Goal: Contribute content

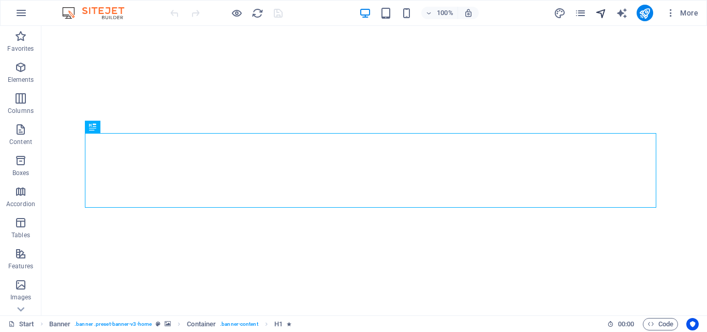
click at [597, 14] on icon "navigator" at bounding box center [601, 13] width 12 height 12
click at [602, 15] on icon "navigator" at bounding box center [601, 13] width 12 height 12
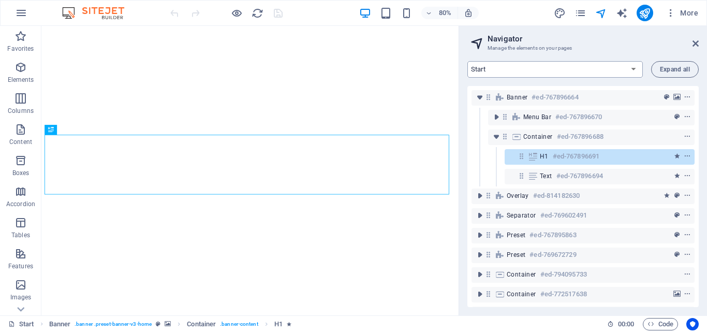
click at [567, 66] on select "Start Machine LOx Breaker Services News Headline 14-hari-menuju-The-23rd-Intern…" at bounding box center [554, 69] width 175 height 17
click at [467, 61] on select "Start Machine LOx Breaker Services News Headline 14-hari-menuju-The-23rd-Intern…" at bounding box center [554, 69] width 175 height 17
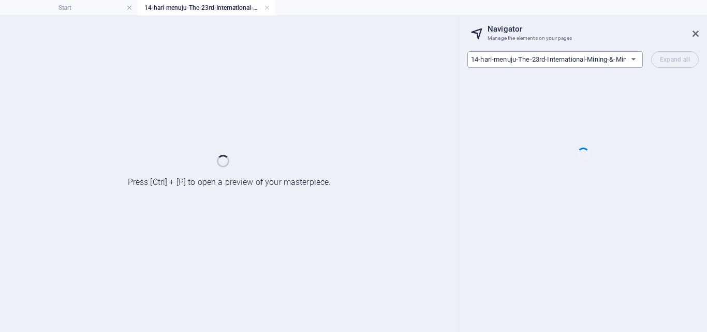
click at [532, 62] on select "Start Machine LOx Breaker Services News Headline 14-hari-menuju-The-23rd-Intern…" at bounding box center [554, 59] width 175 height 17
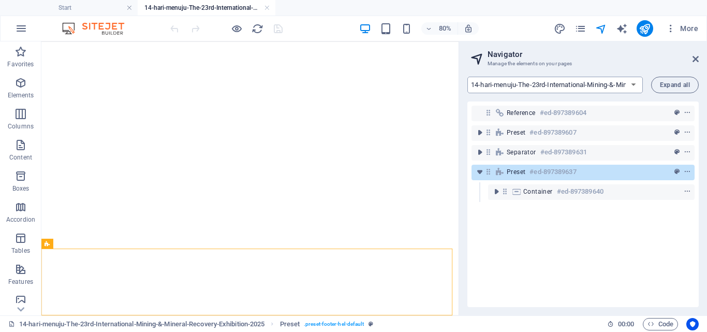
click at [525, 84] on select "Start Machine LOx Breaker Services News Headline 14-hari-menuju-The-23rd-Intern…" at bounding box center [554, 85] width 175 height 17
click at [467, 77] on select "Start Machine LOx Breaker Services News Headline 14-hari-menuju-The-23rd-Intern…" at bounding box center [554, 85] width 175 height 17
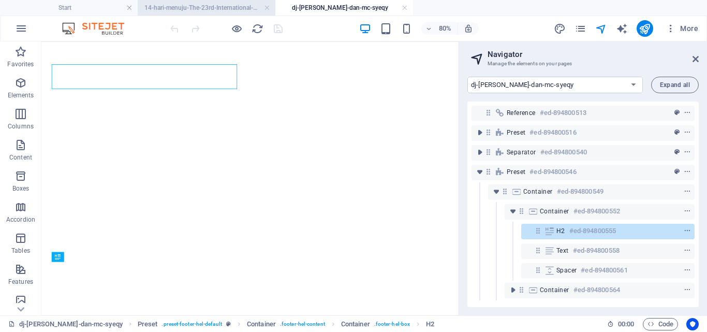
click at [217, 5] on h4 "14-hari-menuju-The-23rd-International-Mining-&-Mineral-Recovery-Exhibition-2025" at bounding box center [207, 7] width 138 height 11
select select "16889085-en"
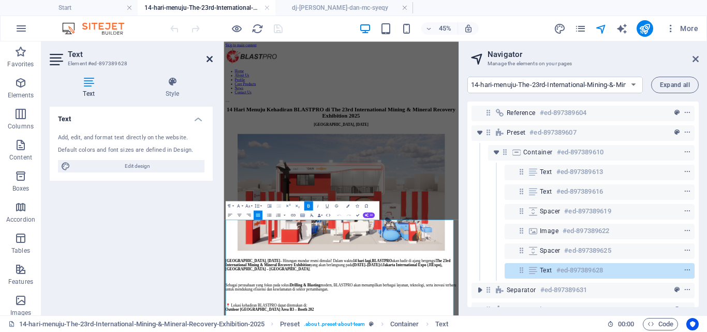
click at [210, 63] on icon at bounding box center [210, 59] width 6 height 8
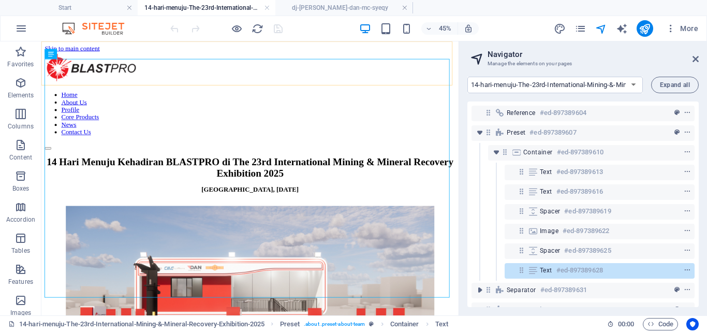
scroll to position [374, 0]
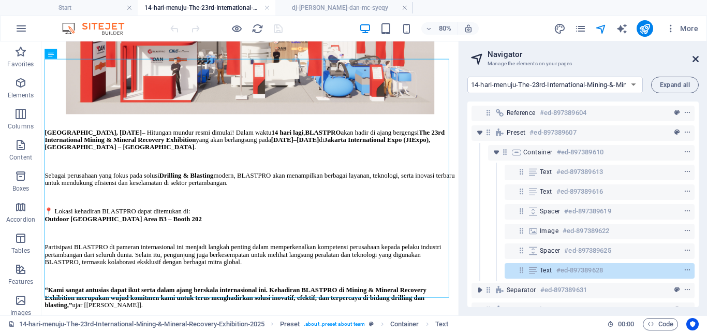
click at [695, 60] on icon at bounding box center [695, 59] width 6 height 8
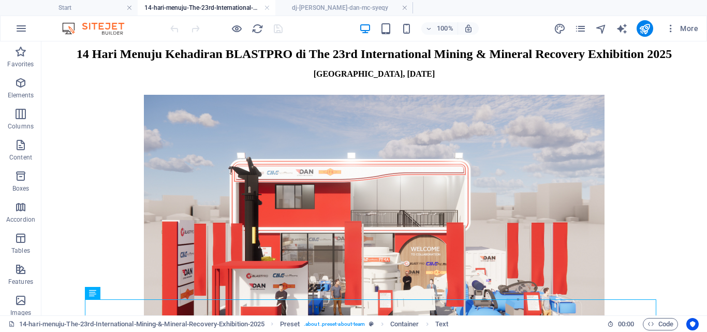
scroll to position [213, 0]
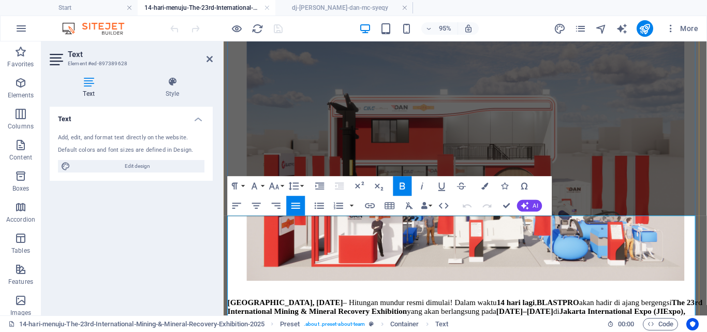
click at [323, 312] on strong "[GEOGRAPHIC_DATA], [DATE]" at bounding box center [289, 316] width 122 height 9
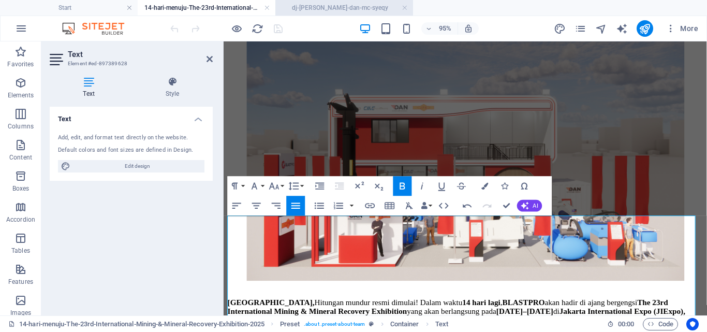
click at [348, 10] on h4 "dj-[PERSON_NAME]-dan-mc-syeqy" at bounding box center [344, 7] width 138 height 11
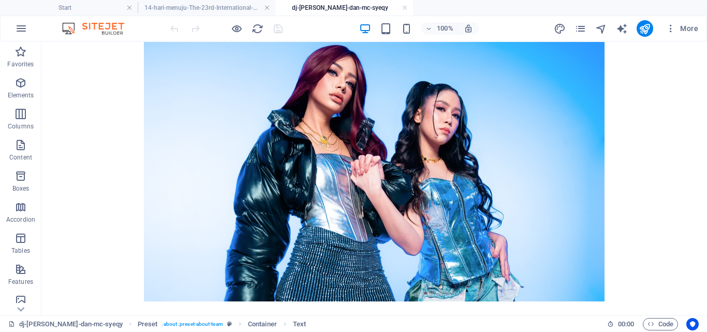
scroll to position [229, 0]
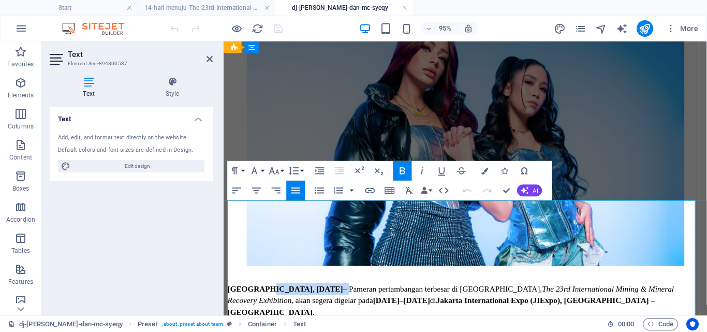
drag, startPoint x: 338, startPoint y: 214, endPoint x: 260, endPoint y: 215, distance: 77.6
click at [260, 296] on p "[GEOGRAPHIC_DATA], [DATE] – Pameran pertambangan terbesar di [GEOGRAPHIC_DATA],…" at bounding box center [478, 314] width 500 height 37
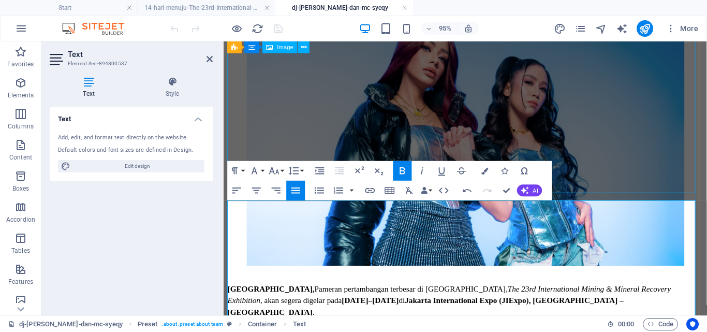
click at [362, 124] on figure at bounding box center [478, 148] width 500 height 261
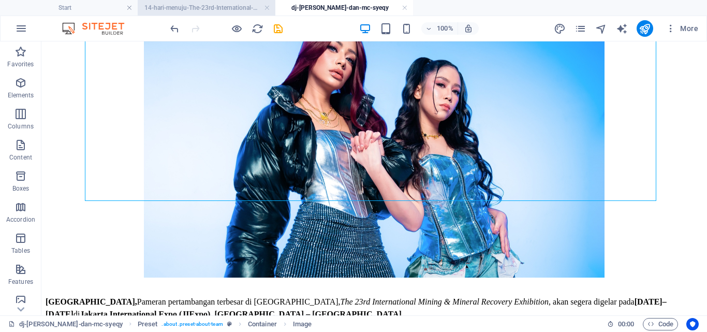
click at [218, 10] on h4 "14-hari-menuju-The-23rd-International-Mining-&-Mineral-Recovery-Exhibition-2025" at bounding box center [207, 7] width 138 height 11
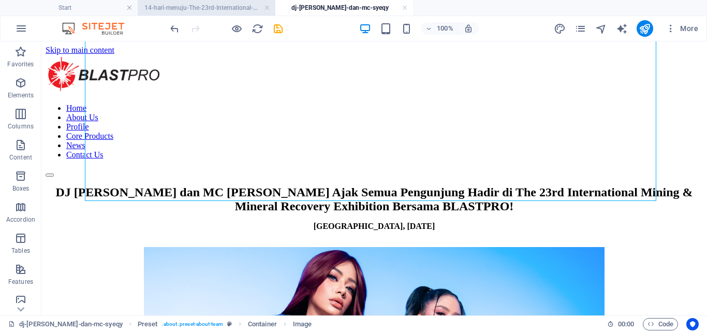
scroll to position [213, 0]
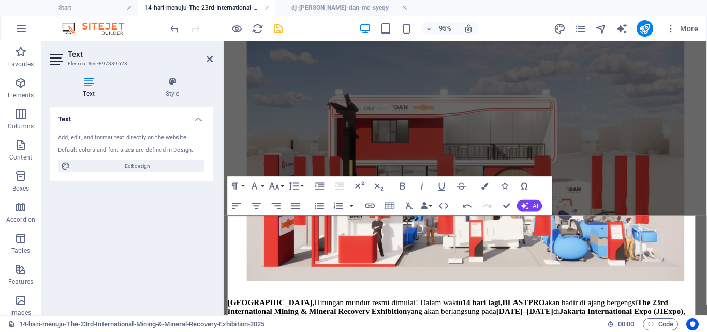
click at [277, 28] on icon "save" at bounding box center [278, 29] width 12 height 12
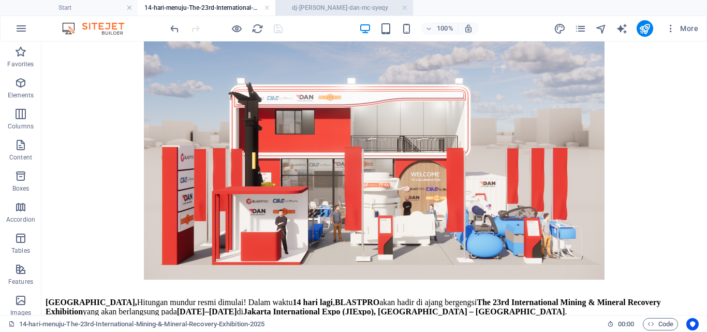
click at [345, 9] on h4 "dj-[PERSON_NAME]-dan-mc-syeqy" at bounding box center [344, 7] width 138 height 11
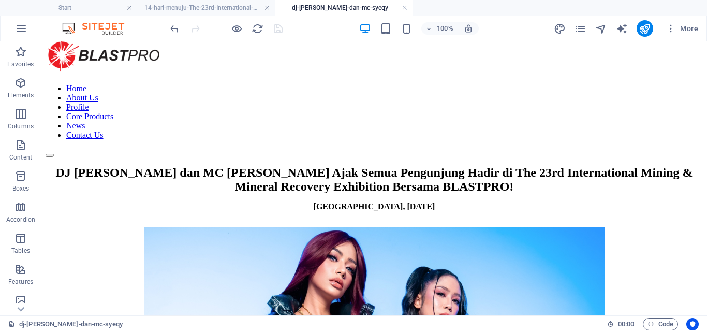
scroll to position [8, 0]
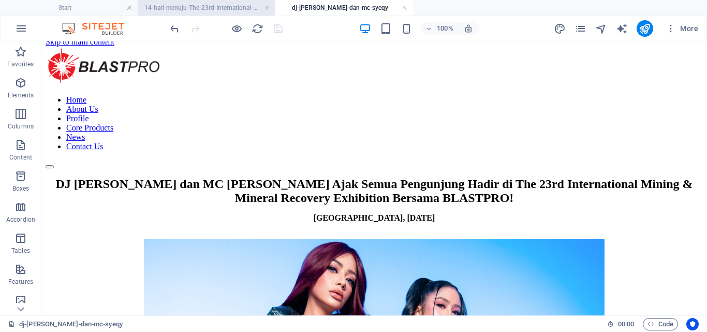
click at [204, 11] on h4 "14-hari-menuju-The-23rd-International-Mining-&-Mineral-Recovery-Exhibition-2025" at bounding box center [207, 7] width 138 height 11
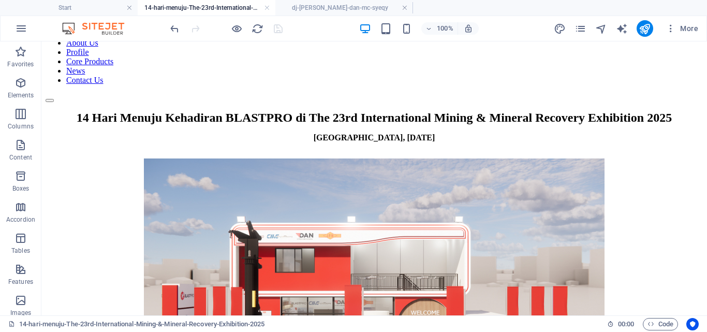
scroll to position [0, 0]
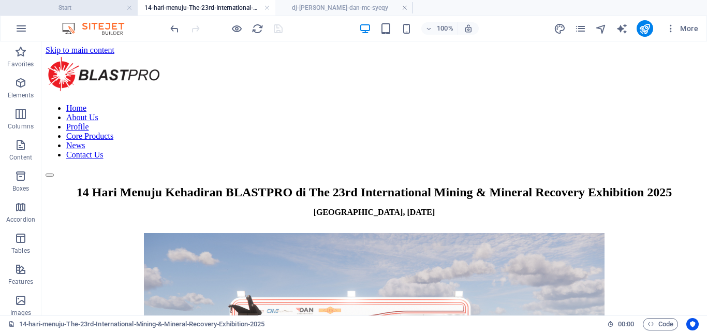
click at [61, 10] on h4 "Start" at bounding box center [69, 7] width 138 height 11
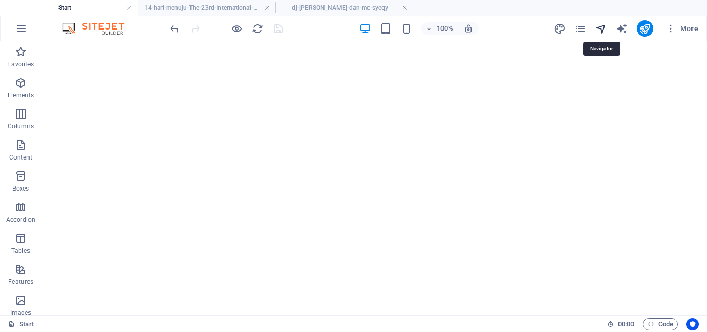
click at [602, 30] on icon "navigator" at bounding box center [601, 29] width 12 height 12
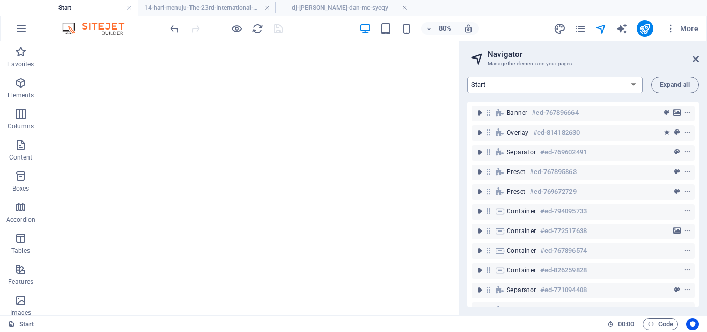
click at [591, 88] on select "Start Machine LOx Breaker Services News Headline 14-hari-menuju-The-23rd-Intern…" at bounding box center [554, 85] width 175 height 17
select select "15299214-en"
click at [467, 77] on select "Start Machine LOx Breaker Services News Headline 14-hari-menuju-The-23rd-Intern…" at bounding box center [554, 85] width 175 height 17
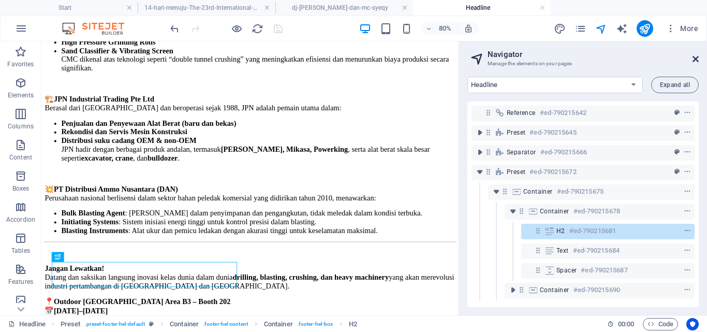
click at [694, 58] on icon at bounding box center [695, 59] width 6 height 8
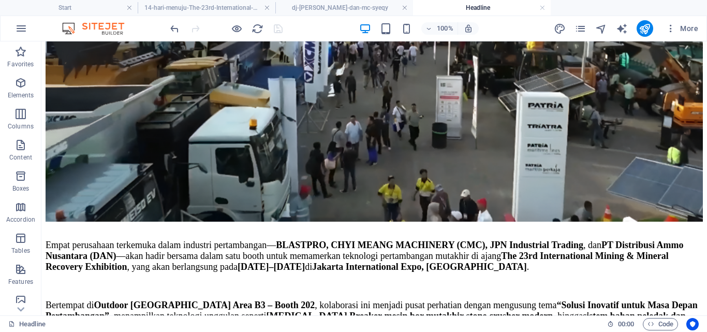
scroll to position [372, 0]
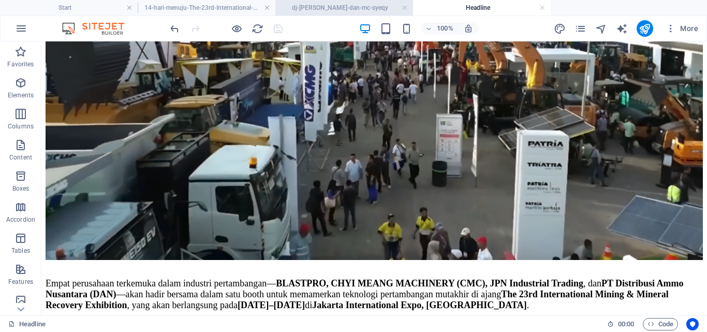
click at [305, 4] on h4 "dj-[PERSON_NAME]-dan-mc-syeqy" at bounding box center [344, 7] width 138 height 11
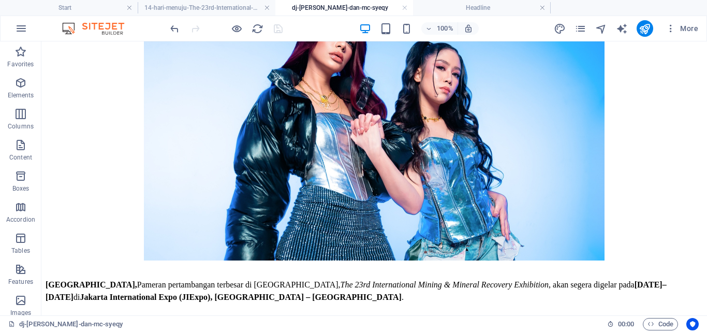
scroll to position [277, 0]
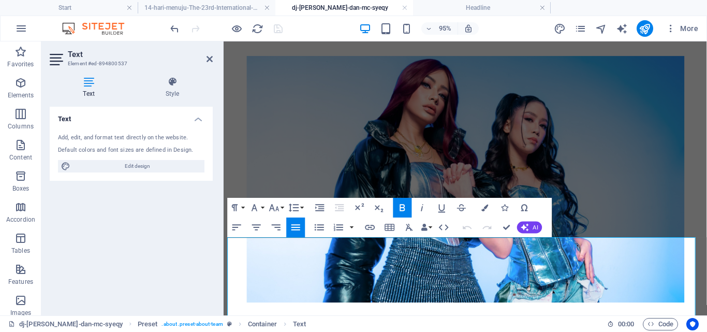
scroll to position [214, 0]
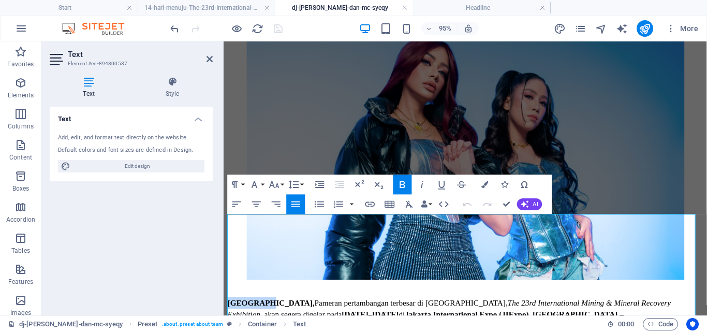
drag, startPoint x: 257, startPoint y: 231, endPoint x: 436, endPoint y: 258, distance: 180.7
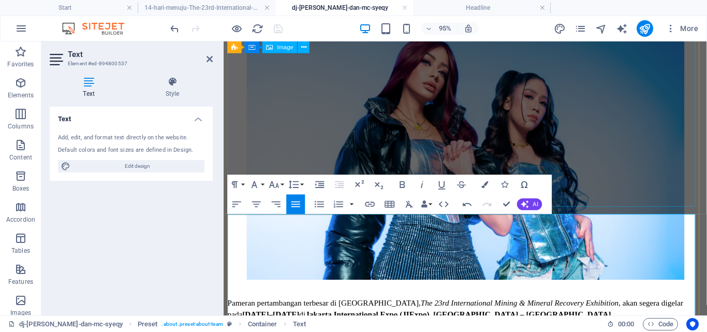
click at [270, 97] on figure at bounding box center [478, 163] width 500 height 261
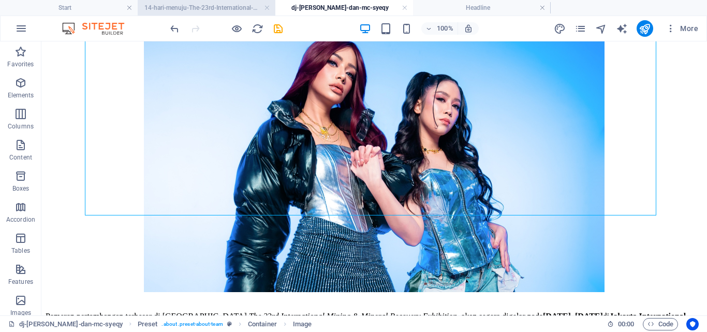
click at [216, 10] on h4 "14-hari-menuju-The-23rd-International-Mining-&-Mineral-Recovery-Exhibition-2025" at bounding box center [207, 7] width 138 height 11
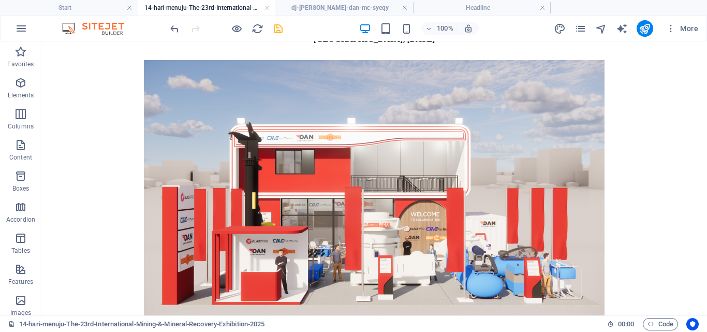
scroll to position [192, 0]
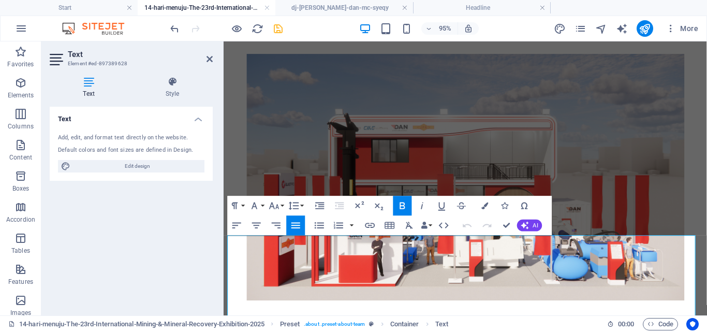
drag, startPoint x: 260, startPoint y: 252, endPoint x: 435, endPoint y: 279, distance: 176.6
click at [490, 120] on figure at bounding box center [478, 185] width 500 height 261
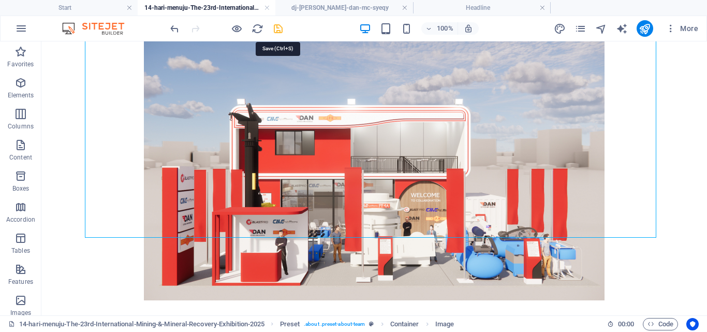
click at [283, 25] on icon "save" at bounding box center [278, 29] width 12 height 12
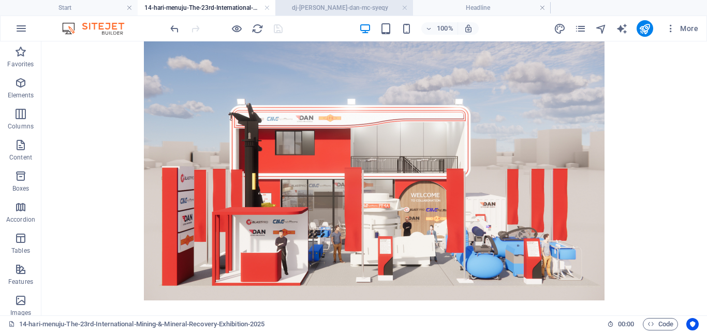
click at [294, 7] on h4 "dj-[PERSON_NAME]-dan-mc-syeqy" at bounding box center [344, 7] width 138 height 11
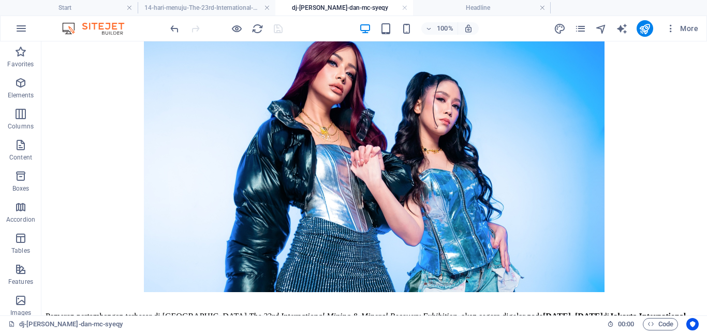
scroll to position [0, 0]
click at [646, 29] on icon "publish" at bounding box center [645, 29] width 12 height 12
